Goal: Task Accomplishment & Management: Use online tool/utility

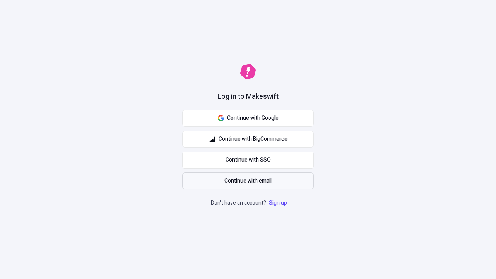
click at [248, 181] on span "Continue with email" at bounding box center [247, 181] width 47 height 9
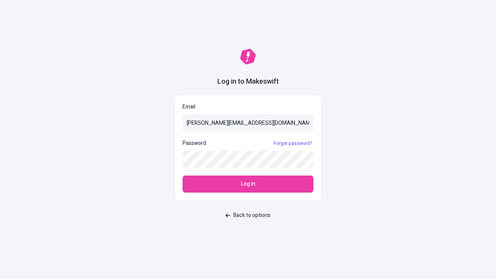
type input "[PERSON_NAME][EMAIL_ADDRESS][DOMAIN_NAME]"
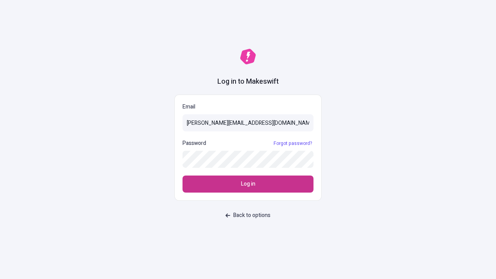
click at [248, 184] on span "Log in" at bounding box center [248, 184] width 14 height 9
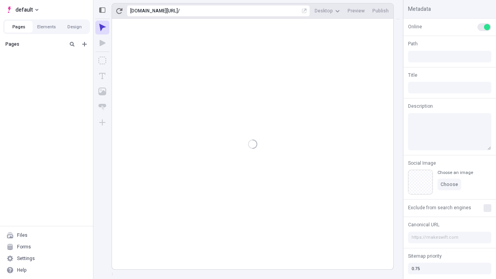
type input "/deep-link-sopor"
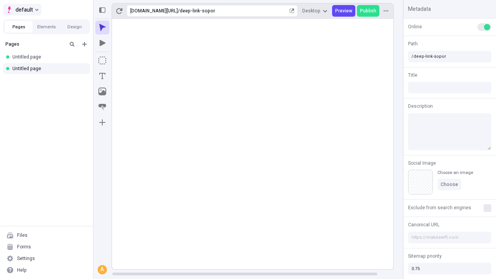
click at [22, 10] on span "default" at bounding box center [24, 9] width 17 height 9
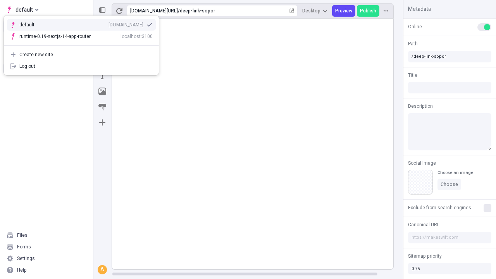
click at [109, 23] on div "[DOMAIN_NAME]" at bounding box center [126, 25] width 35 height 6
click at [84, 44] on icon "Add new" at bounding box center [84, 44] width 5 height 5
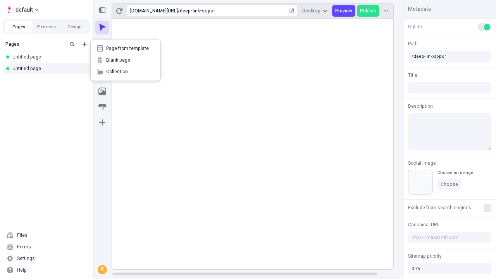
click at [126, 60] on span "Blank page" at bounding box center [130, 60] width 48 height 6
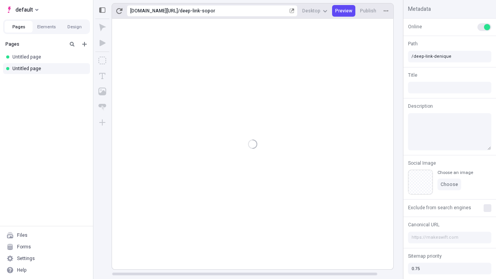
type input "/deep-link-denique"
type input "/page"
